Goal: Find specific page/section: Find specific page/section

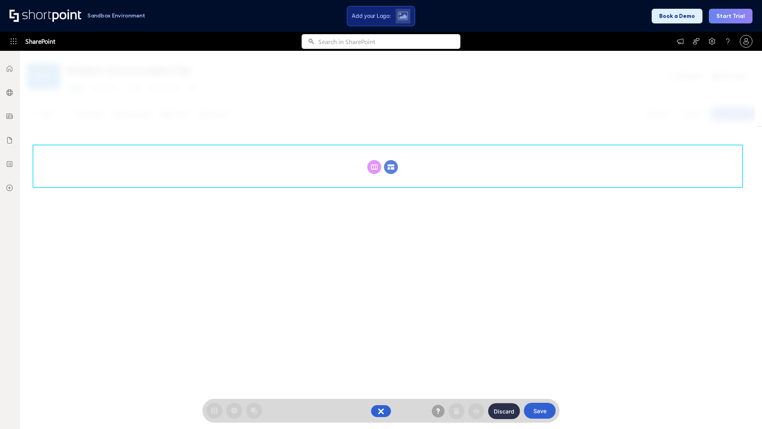
scroll to position [109, 0]
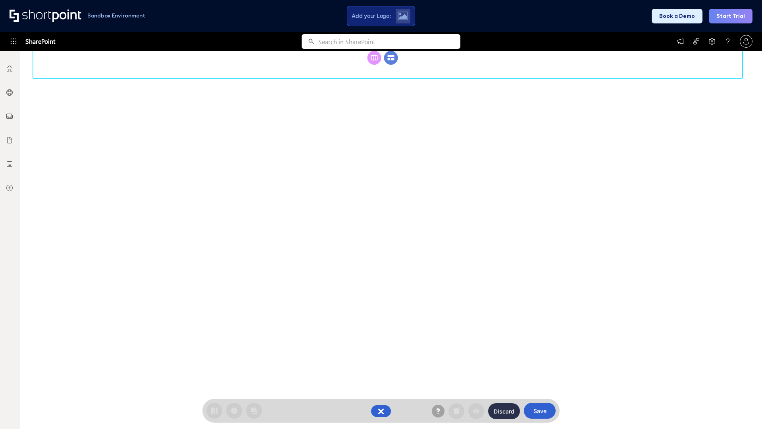
click at [391, 65] on circle at bounding box center [391, 58] width 14 height 14
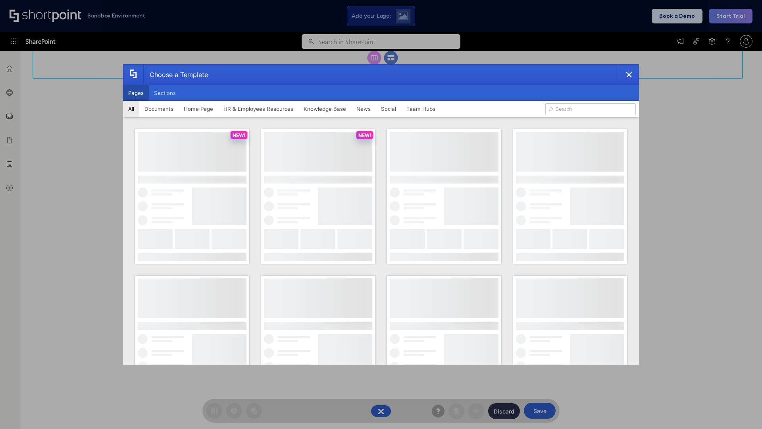
scroll to position [0, 0]
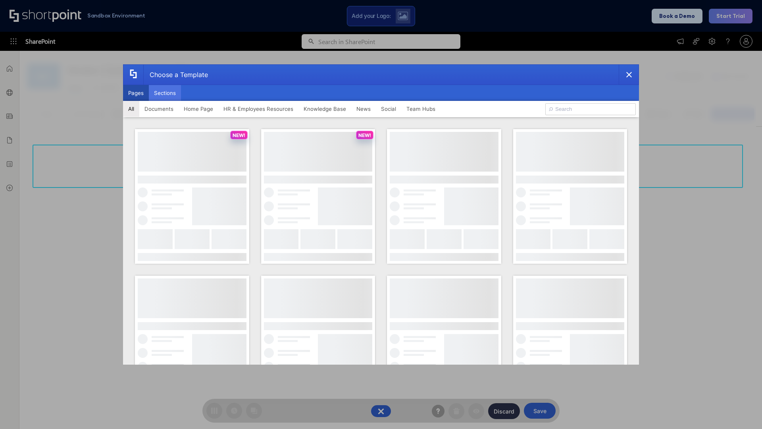
click at [165, 93] on button "Sections" at bounding box center [165, 93] width 32 height 16
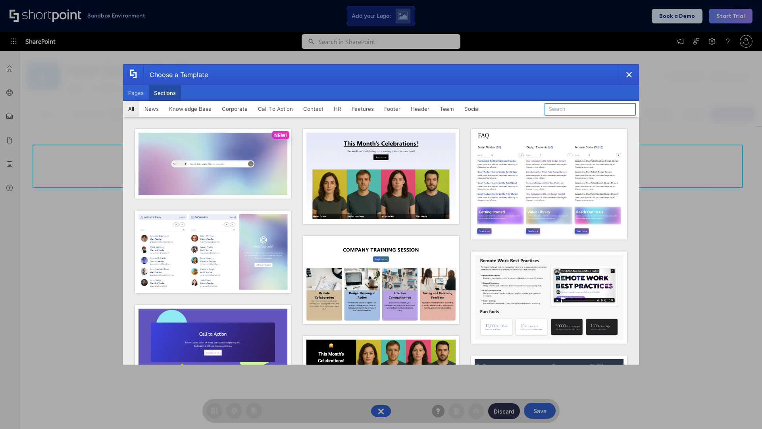
type input "FAQ 4"
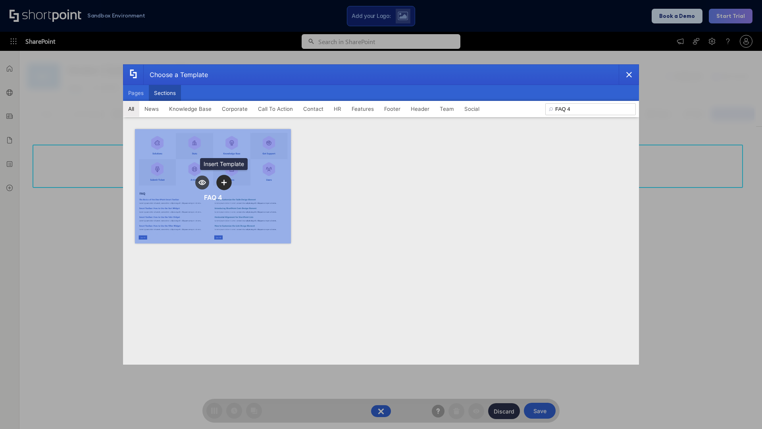
click at [224, 182] on icon "template selector" at bounding box center [224, 182] width 6 height 6
